Goal: Information Seeking & Learning: Learn about a topic

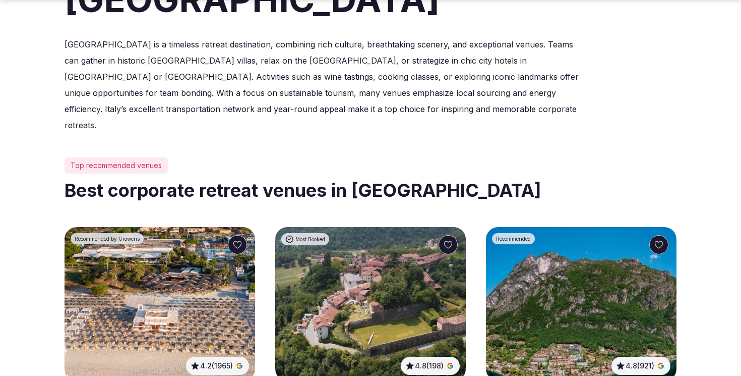
scroll to position [420, 0]
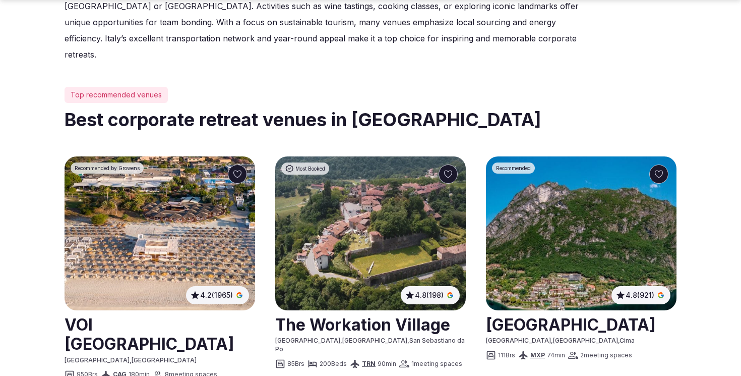
click at [365, 311] on link at bounding box center [370, 323] width 191 height 25
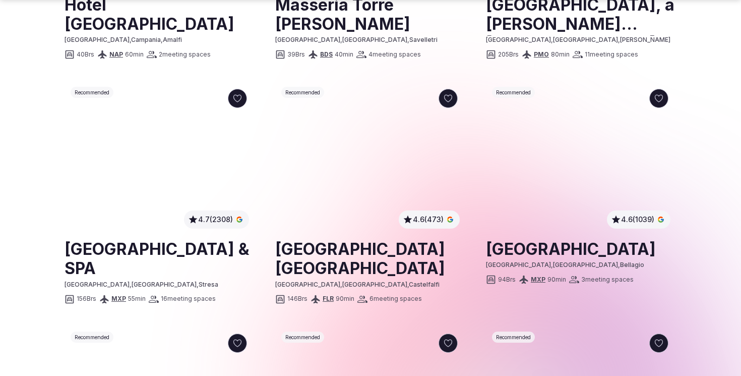
scroll to position [988, 0]
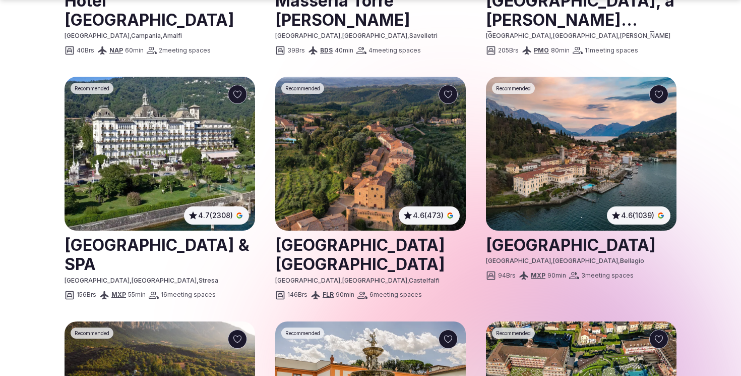
click at [330, 231] on link at bounding box center [370, 253] width 191 height 45
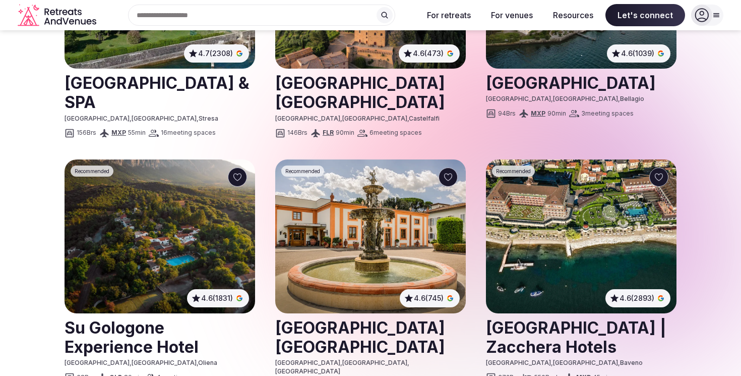
scroll to position [1148, 0]
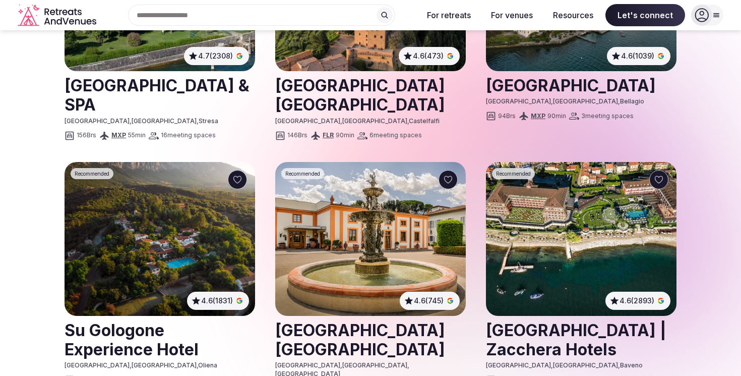
click at [371, 191] on img at bounding box center [370, 239] width 191 height 154
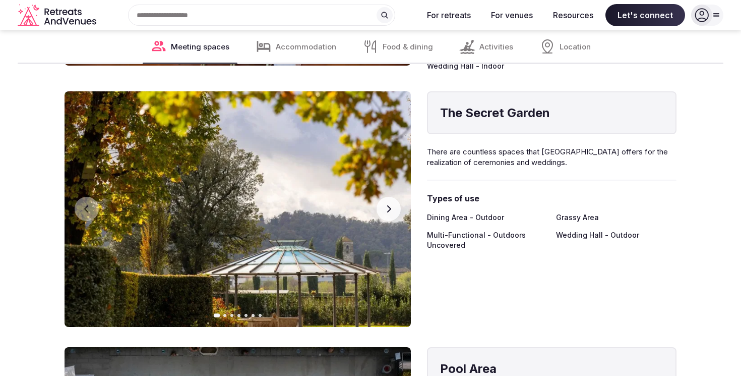
scroll to position [1924, 0]
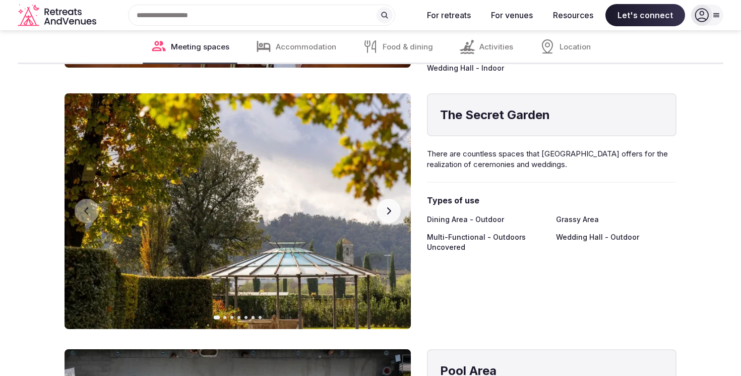
click at [379, 199] on button "Next slide" at bounding box center [389, 211] width 24 height 24
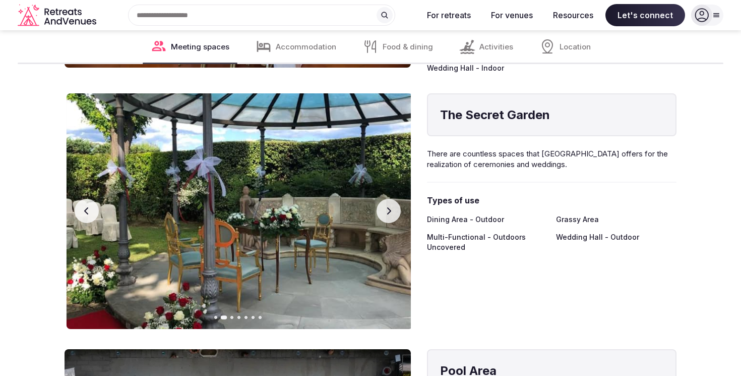
click at [382, 199] on button "Next slide" at bounding box center [389, 211] width 24 height 24
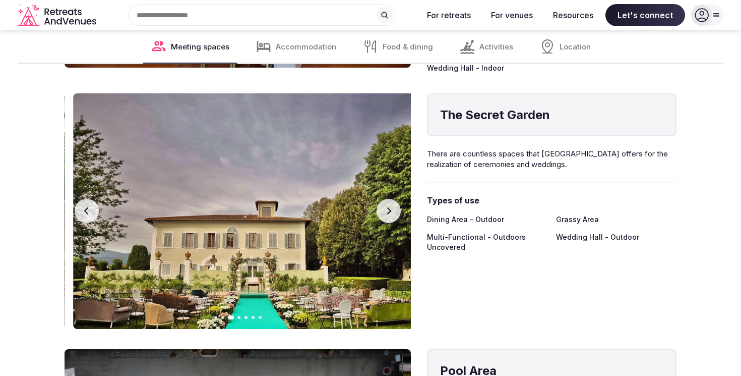
click at [382, 199] on button "Next slide" at bounding box center [389, 211] width 24 height 24
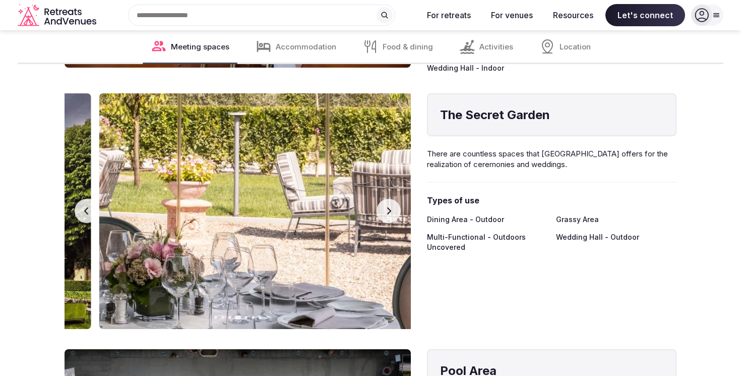
click at [382, 199] on button "Next slide" at bounding box center [389, 211] width 24 height 24
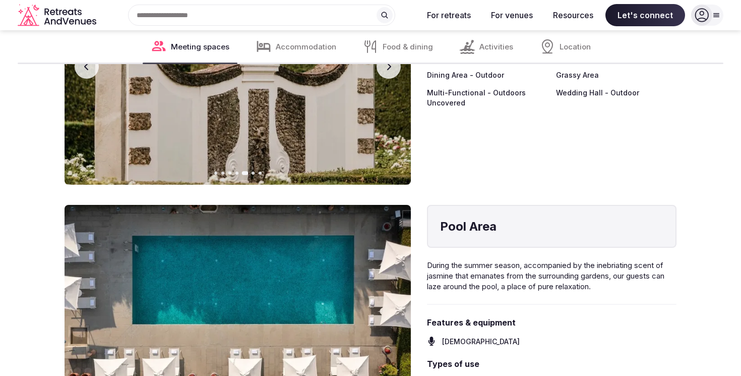
scroll to position [1890, 0]
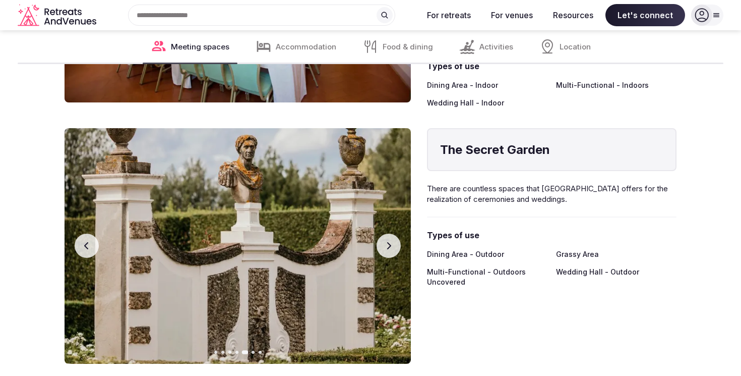
click at [383, 234] on button "Next slide" at bounding box center [389, 246] width 24 height 24
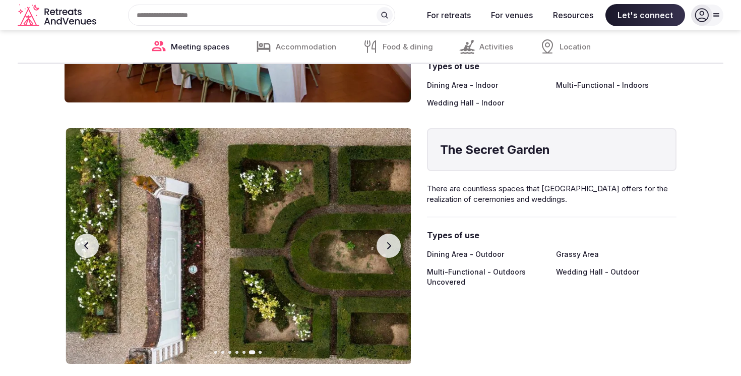
click at [383, 234] on button "Next slide" at bounding box center [389, 246] width 24 height 24
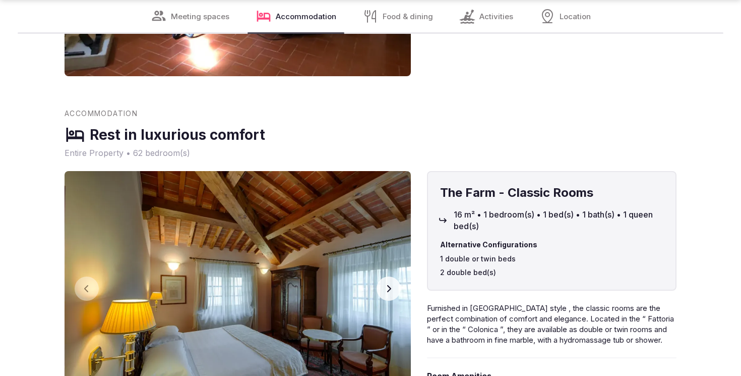
scroll to position [3002, 0]
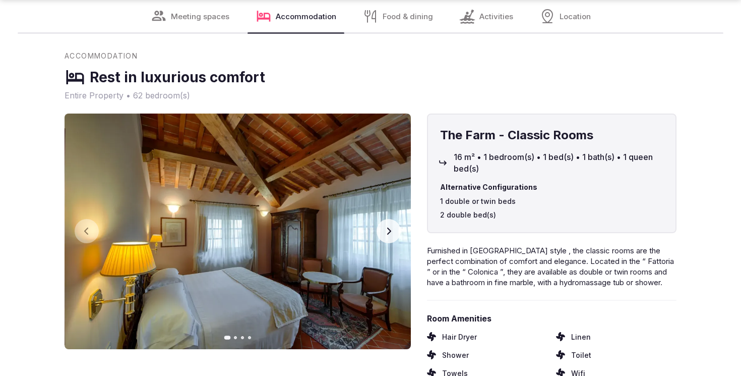
click at [386, 227] on icon "button" at bounding box center [389, 231] width 8 height 8
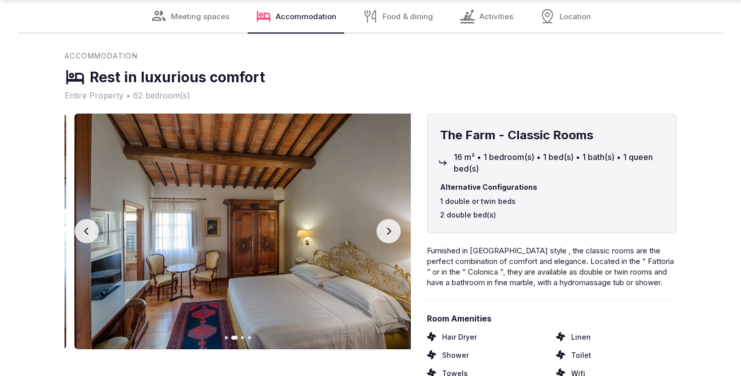
click at [386, 227] on icon "button" at bounding box center [389, 231] width 8 height 8
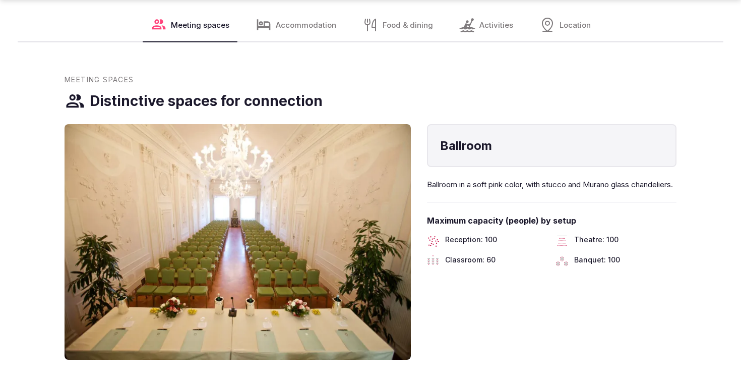
scroll to position [1132, 0]
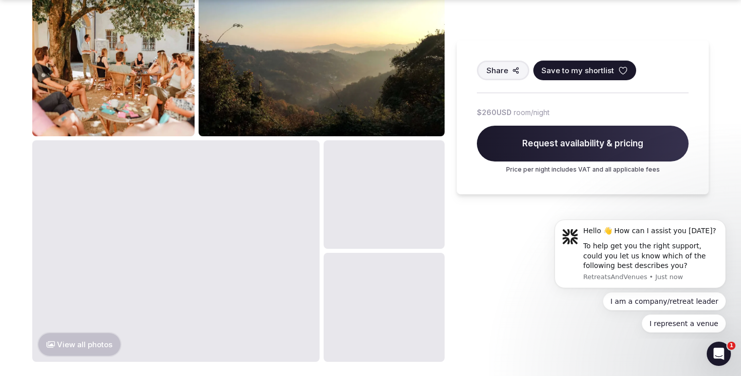
scroll to position [997, 0]
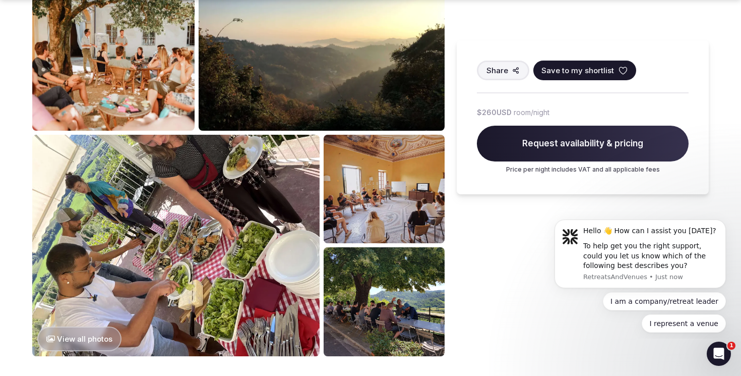
click at [185, 98] on img at bounding box center [113, 58] width 162 height 146
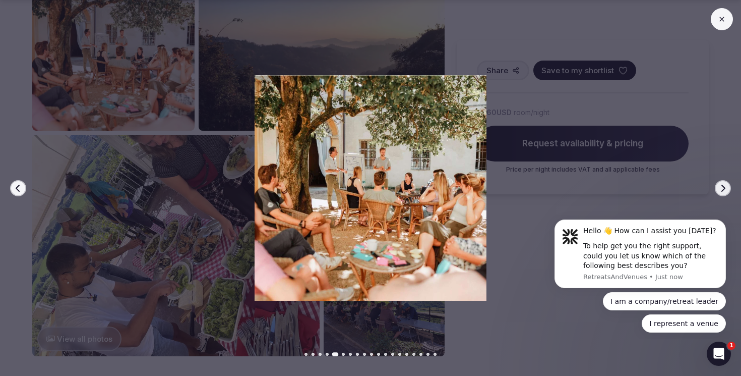
click at [722, 187] on icon "button" at bounding box center [723, 188] width 8 height 8
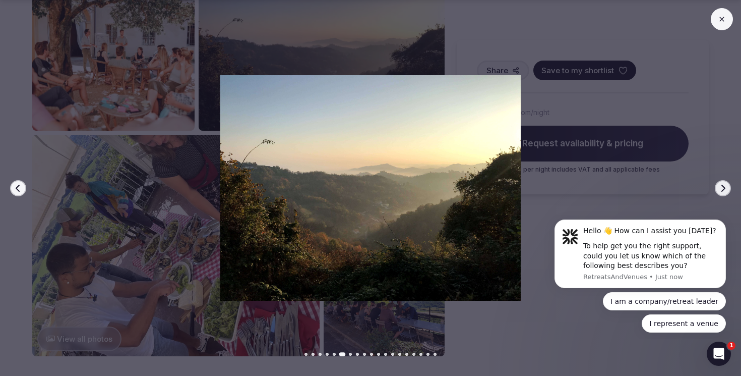
click at [722, 187] on icon "button" at bounding box center [723, 188] width 8 height 8
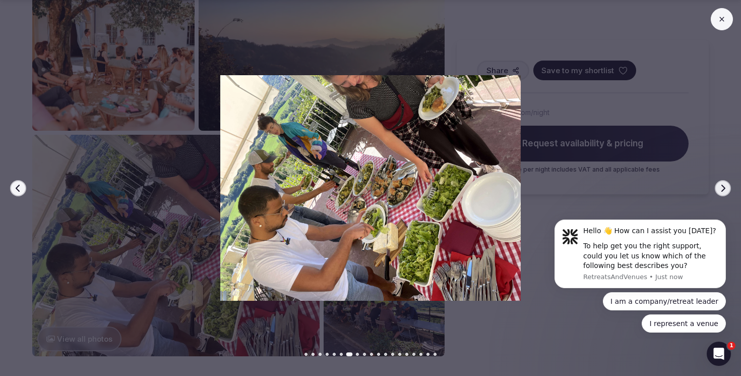
click at [722, 187] on icon "button" at bounding box center [723, 188] width 8 height 8
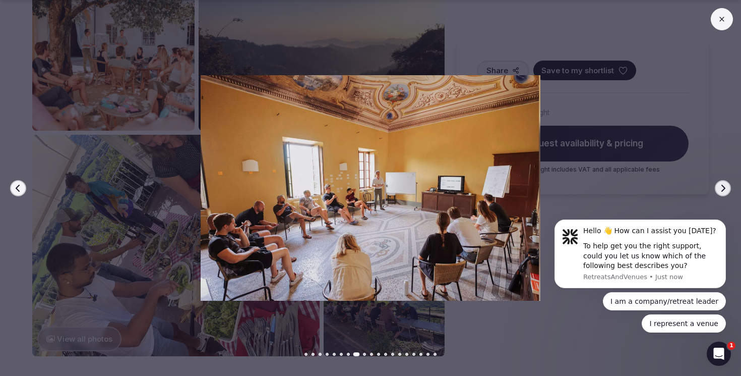
click at [722, 185] on icon "button" at bounding box center [723, 188] width 8 height 8
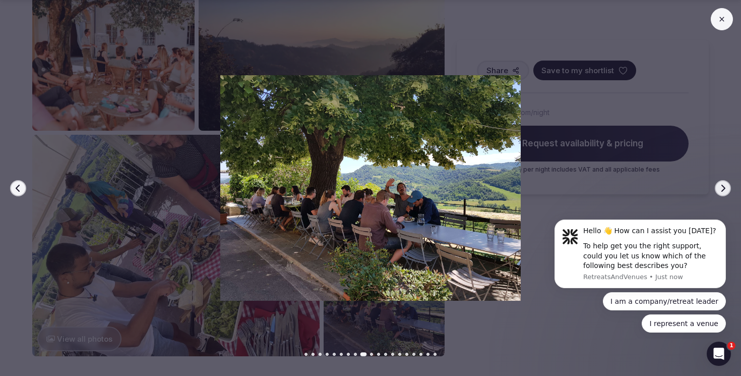
click at [722, 185] on icon "button" at bounding box center [723, 188] width 8 height 8
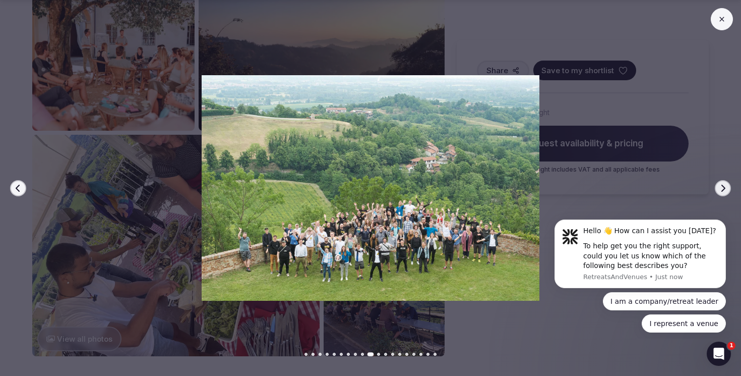
click at [722, 185] on icon "button" at bounding box center [723, 188] width 8 height 8
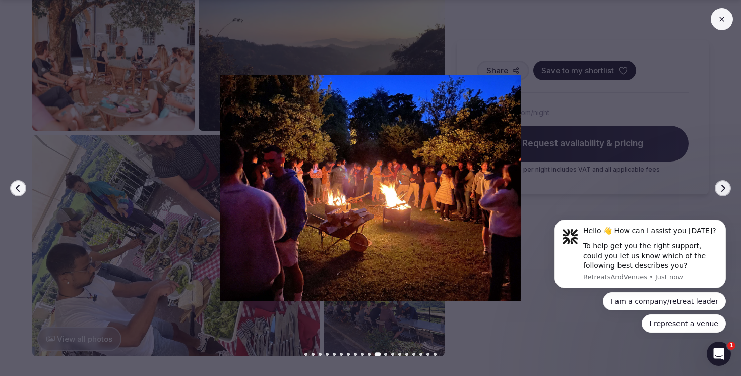
click at [722, 185] on icon "button" at bounding box center [723, 188] width 8 height 8
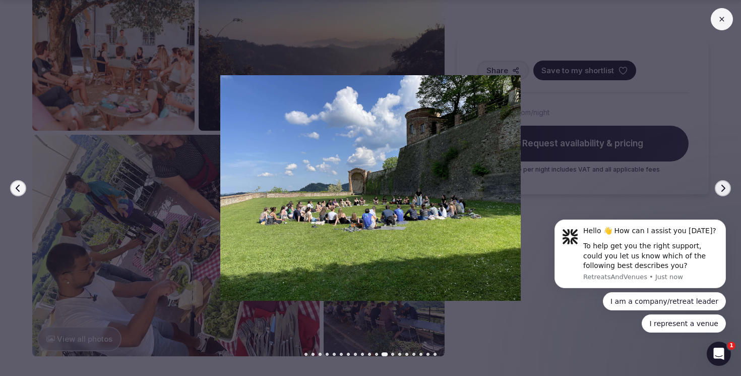
click at [722, 185] on icon "button" at bounding box center [723, 188] width 8 height 8
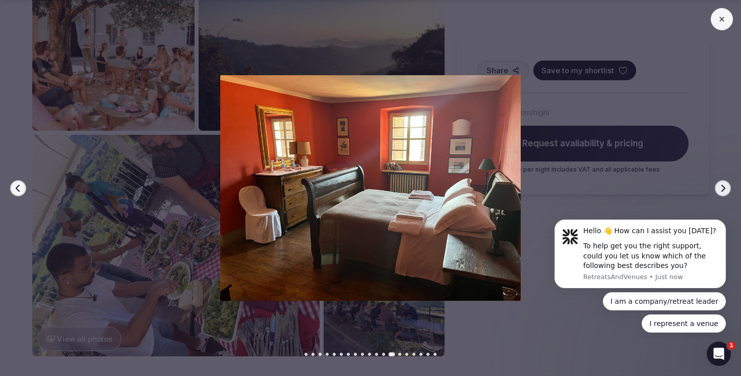
click at [722, 185] on icon "button" at bounding box center [723, 188] width 8 height 8
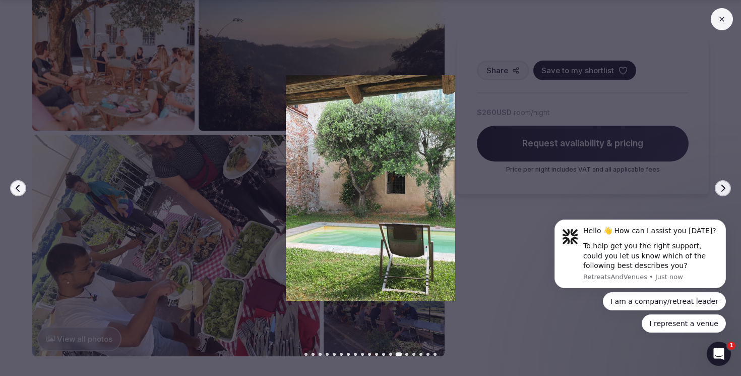
click at [722, 185] on icon "button" at bounding box center [723, 188] width 8 height 8
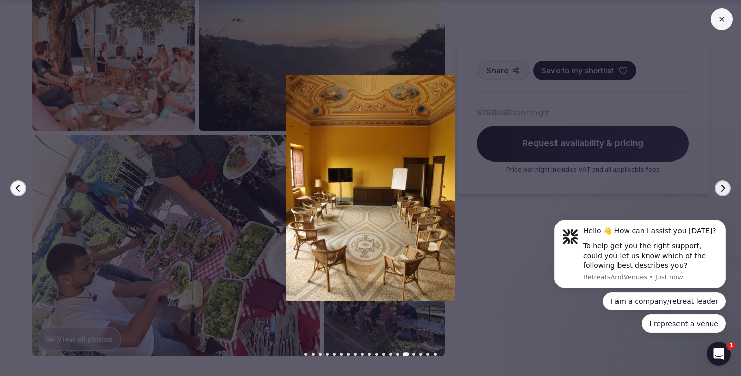
click at [719, 185] on icon "button" at bounding box center [723, 188] width 8 height 8
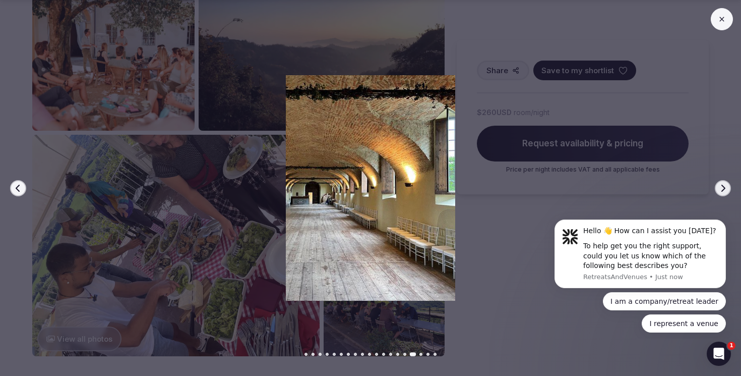
click at [720, 185] on icon "button" at bounding box center [723, 188] width 8 height 8
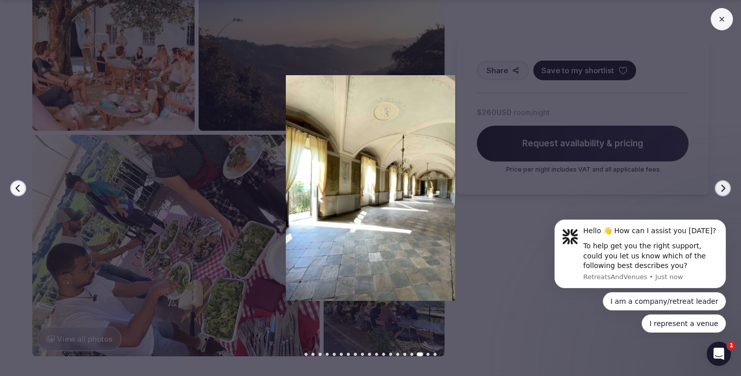
click at [720, 185] on icon "button" at bounding box center [723, 188] width 8 height 8
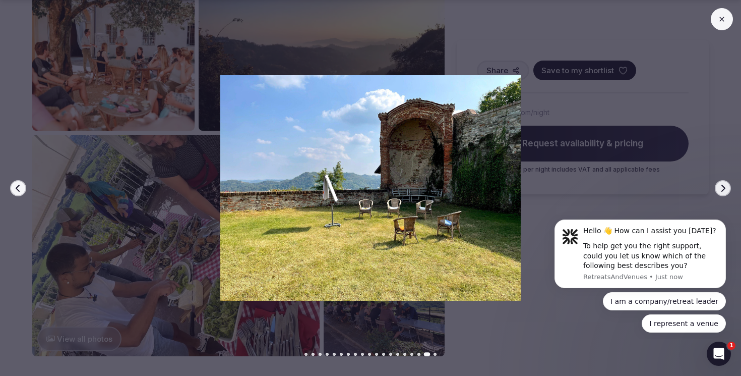
click at [720, 185] on icon "button" at bounding box center [723, 188] width 8 height 8
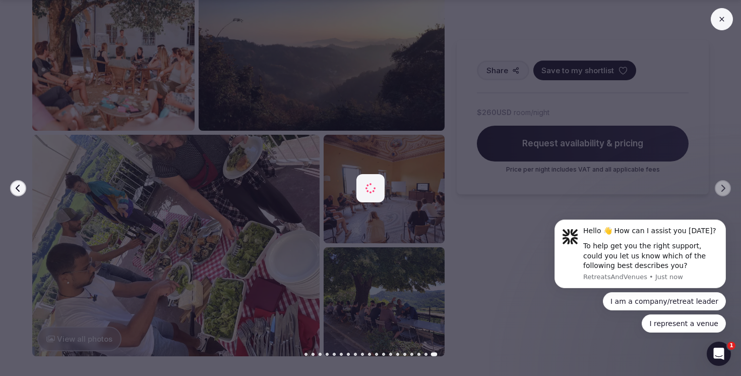
click at [689, 146] on div at bounding box center [366, 187] width 749 height 225
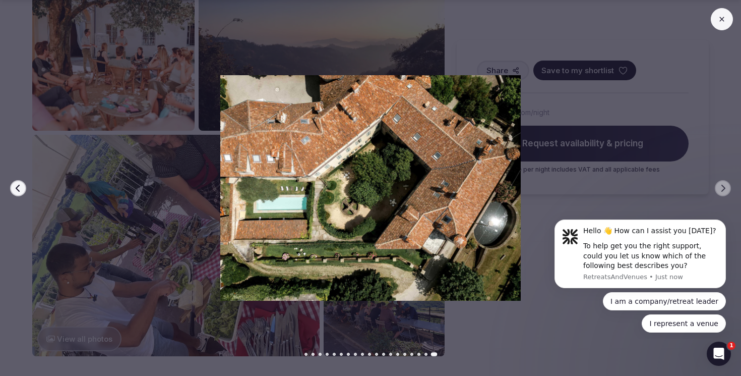
click at [720, 22] on icon at bounding box center [722, 19] width 8 height 8
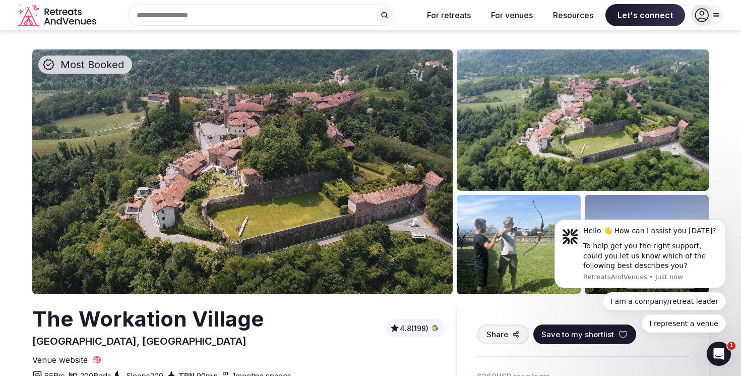
scroll to position [0, 0]
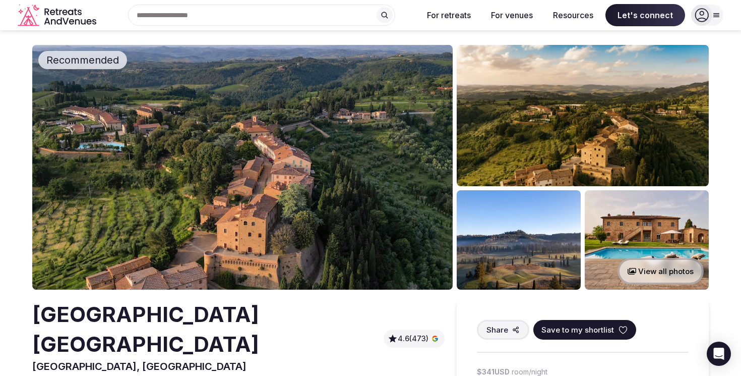
scroll to position [7, 0]
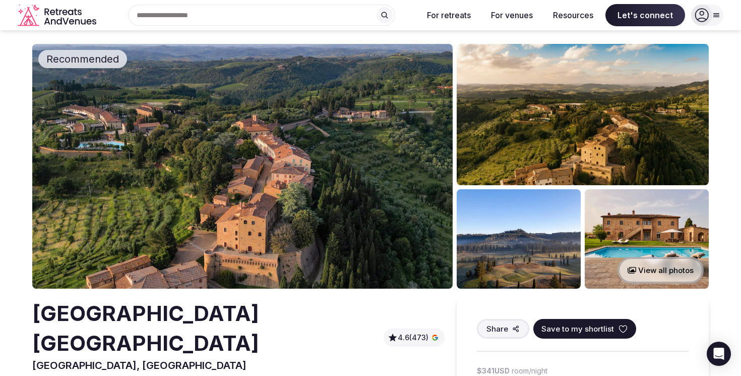
click at [356, 149] on img at bounding box center [242, 166] width 421 height 245
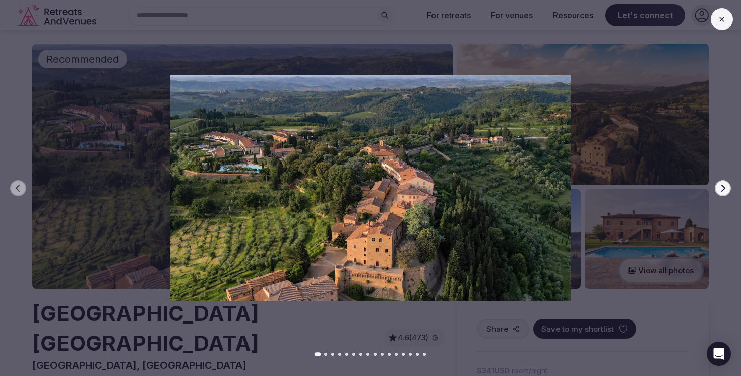
click at [728, 181] on button "Next slide" at bounding box center [723, 188] width 16 height 16
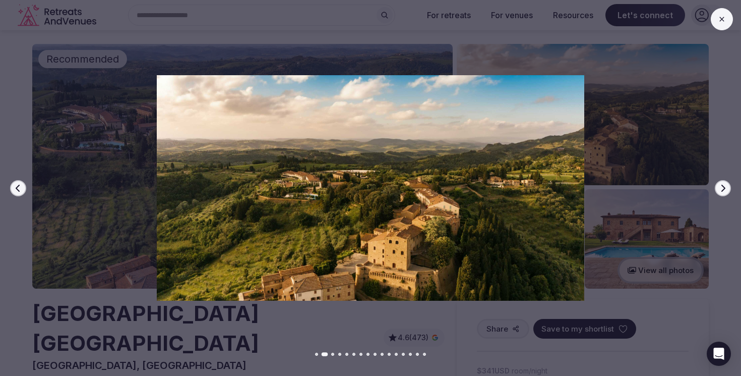
click at [728, 183] on button "Next slide" at bounding box center [723, 188] width 16 height 16
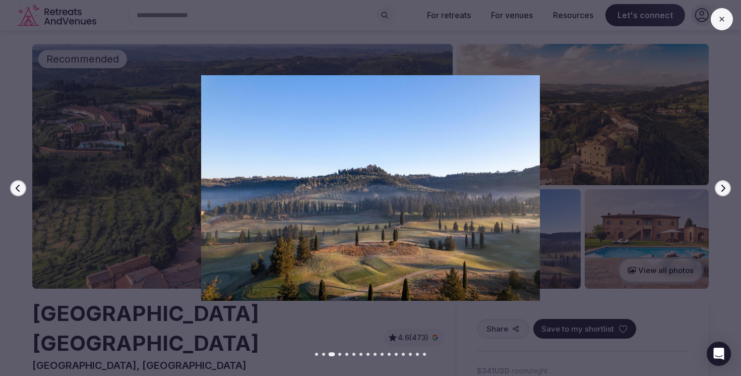
click at [728, 183] on button "Next slide" at bounding box center [723, 188] width 16 height 16
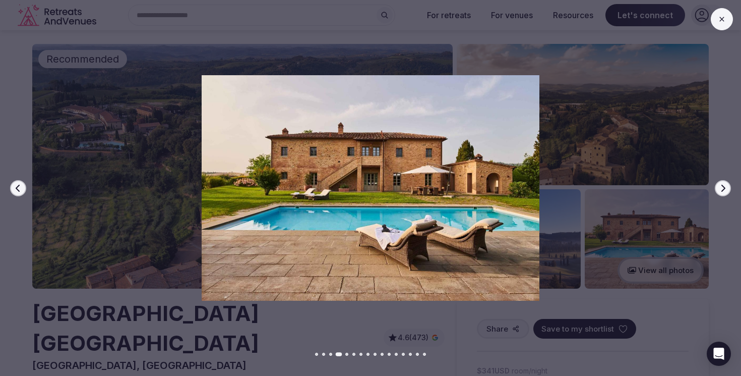
click at [728, 183] on button "Next slide" at bounding box center [723, 188] width 16 height 16
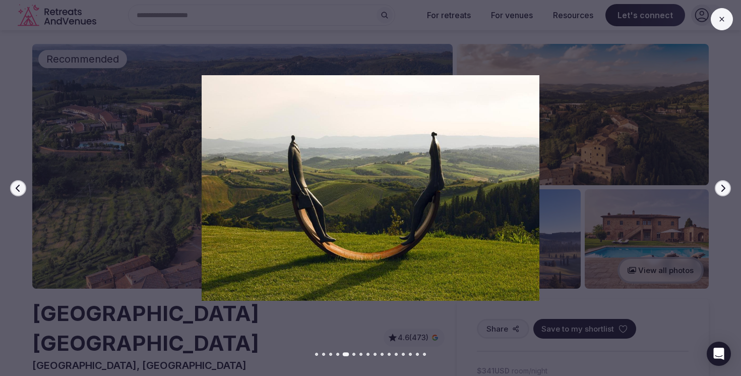
click at [728, 183] on button "Next slide" at bounding box center [723, 188] width 16 height 16
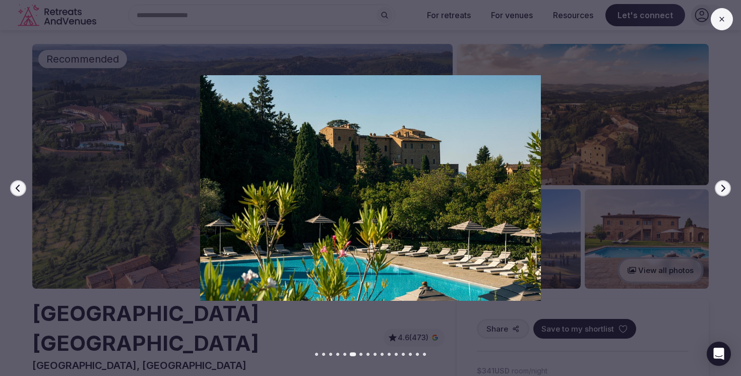
click at [728, 183] on button "Next slide" at bounding box center [723, 188] width 16 height 16
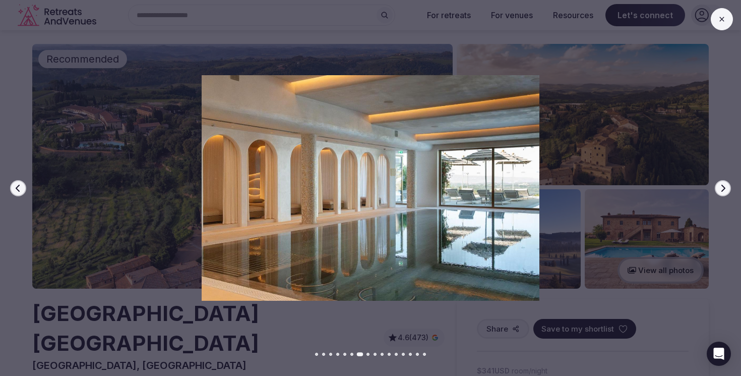
click at [728, 183] on button "Next slide" at bounding box center [723, 188] width 16 height 16
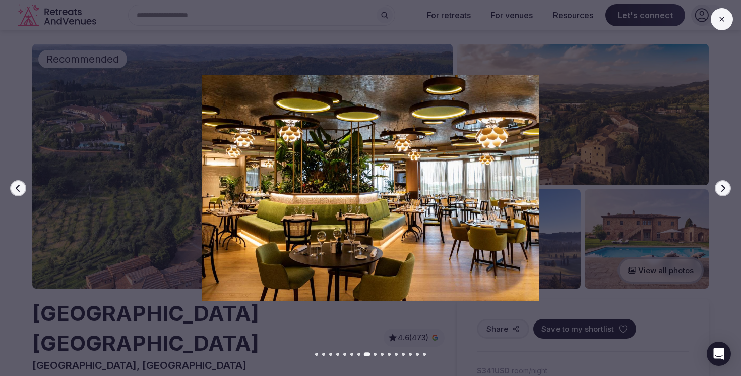
click at [728, 184] on button "Next slide" at bounding box center [723, 188] width 16 height 16
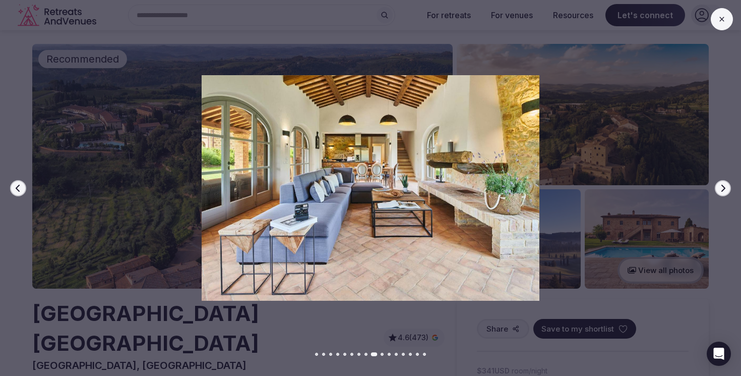
click at [728, 184] on button "Next slide" at bounding box center [723, 188] width 16 height 16
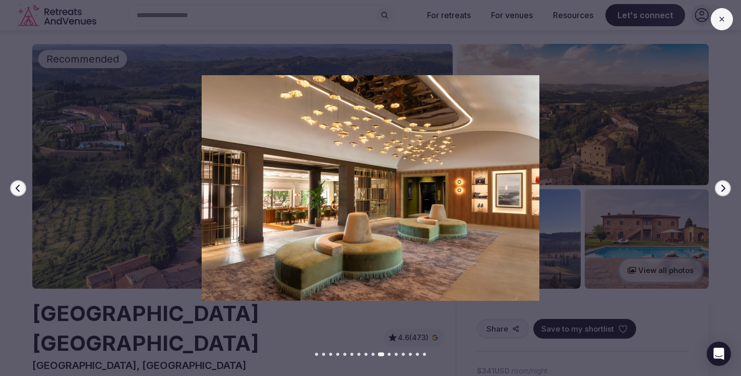
click at [728, 184] on button "Next slide" at bounding box center [723, 188] width 16 height 16
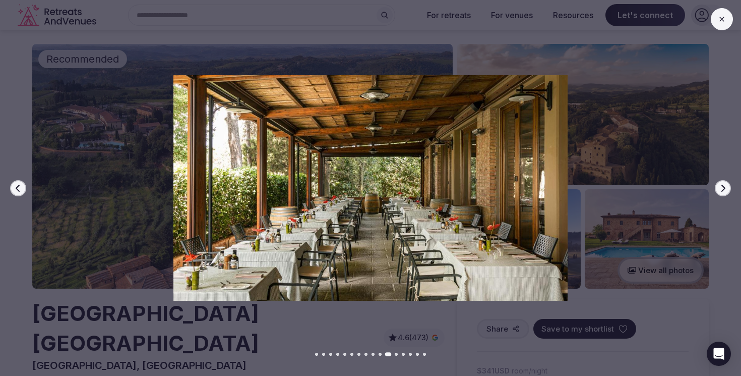
click at [728, 184] on button "Next slide" at bounding box center [723, 188] width 16 height 16
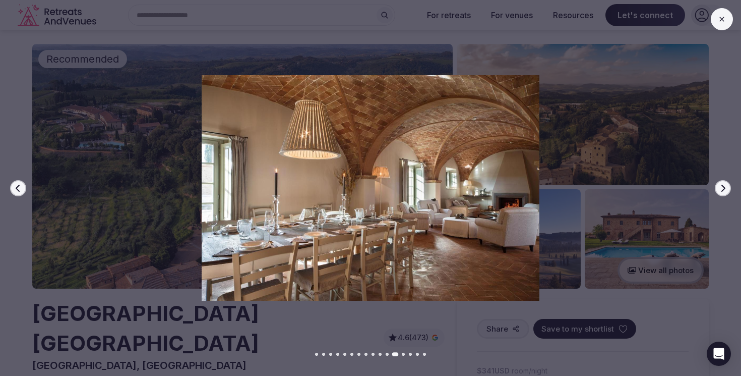
click at [728, 184] on button "Next slide" at bounding box center [723, 188] width 16 height 16
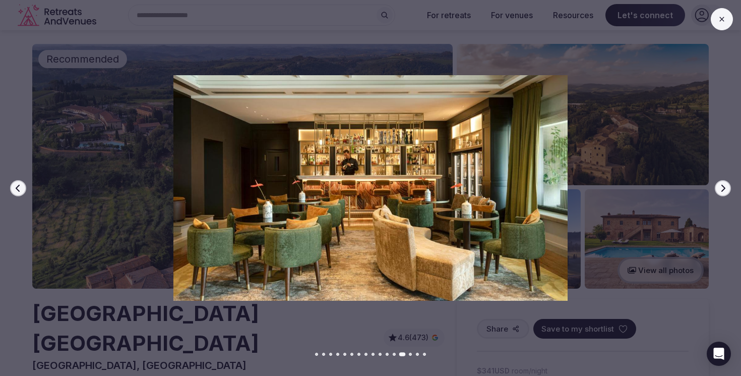
click at [728, 184] on button "Next slide" at bounding box center [723, 188] width 16 height 16
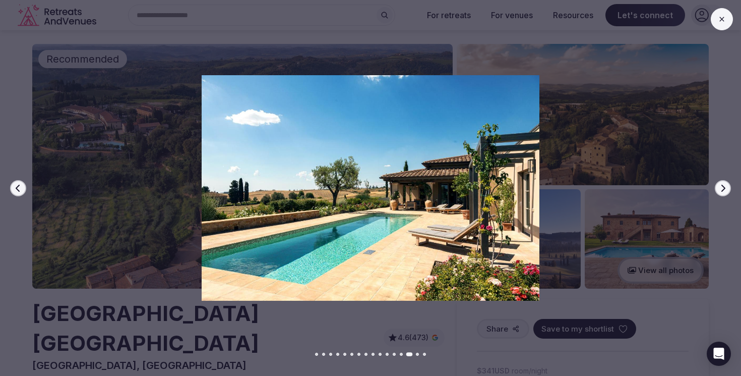
click at [728, 184] on button "Next slide" at bounding box center [723, 188] width 16 height 16
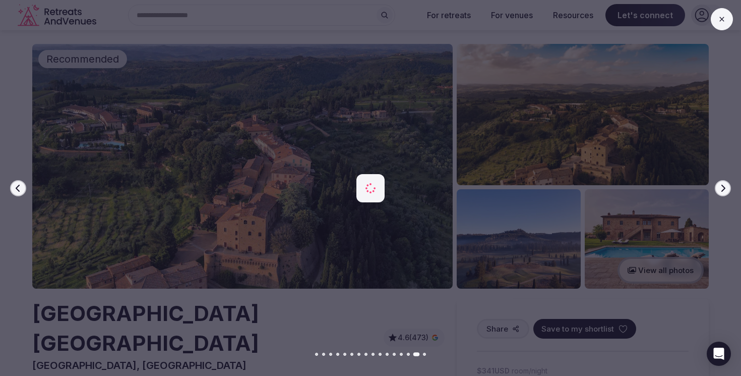
click at [728, 184] on button "Next slide" at bounding box center [723, 188] width 16 height 16
